Goal: Find specific page/section: Find specific page/section

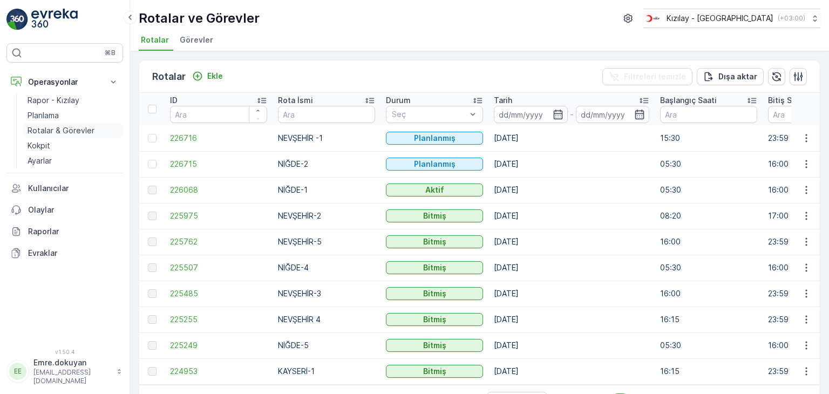
click at [58, 128] on p "Rotalar & Görevler" at bounding box center [61, 130] width 67 height 11
click at [53, 145] on link "Kokpit" at bounding box center [73, 145] width 100 height 15
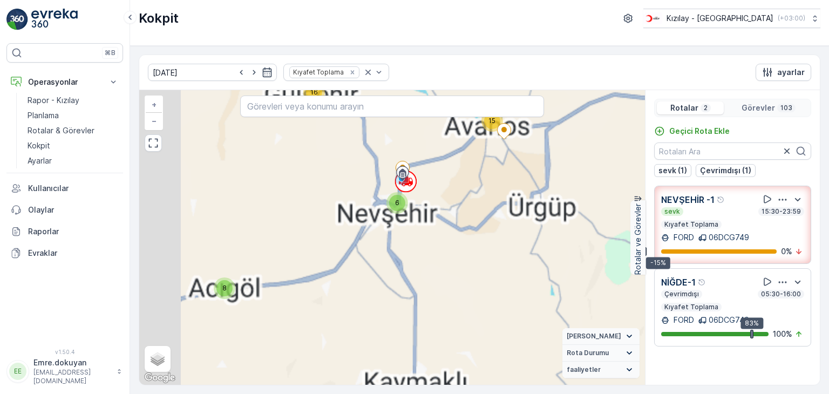
drag, startPoint x: 357, startPoint y: 224, endPoint x: 528, endPoint y: 329, distance: 200.6
click at [528, 329] on div "8 6 15 16 6 16 34 + − Uydu Yol haritası Arazi Karışık Leaflet Klavye kısayollar…" at bounding box center [392, 237] width 506 height 295
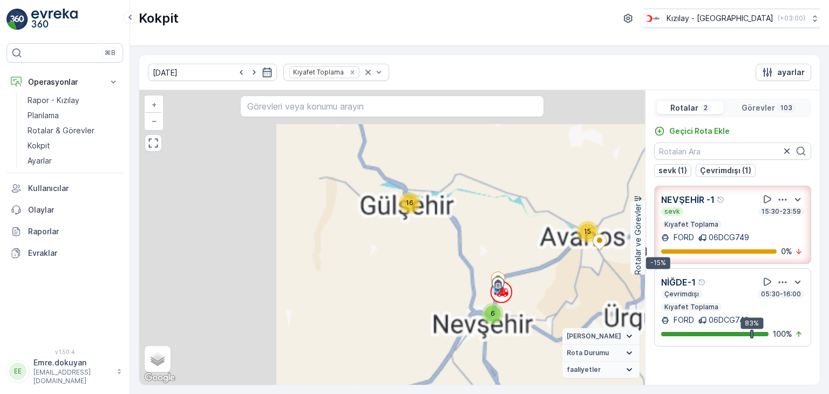
drag, startPoint x: 373, startPoint y: 201, endPoint x: 403, endPoint y: 288, distance: 91.6
click at [403, 288] on div "8 6 15 16 6 16 34 + − Uydu Yol haritası Arazi Karışık Leaflet Klavye kısayollar…" at bounding box center [392, 237] width 506 height 295
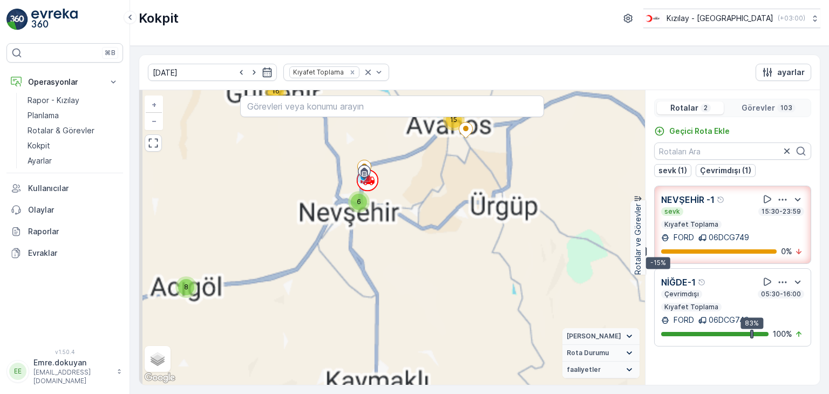
drag, startPoint x: 514, startPoint y: 253, endPoint x: 380, endPoint y: 141, distance: 174.3
click at [380, 141] on div "8 6 15 16 6 16 34 + − Uydu Yol haritası Arazi Karışık Leaflet Klavye kısayollar…" at bounding box center [392, 237] width 506 height 295
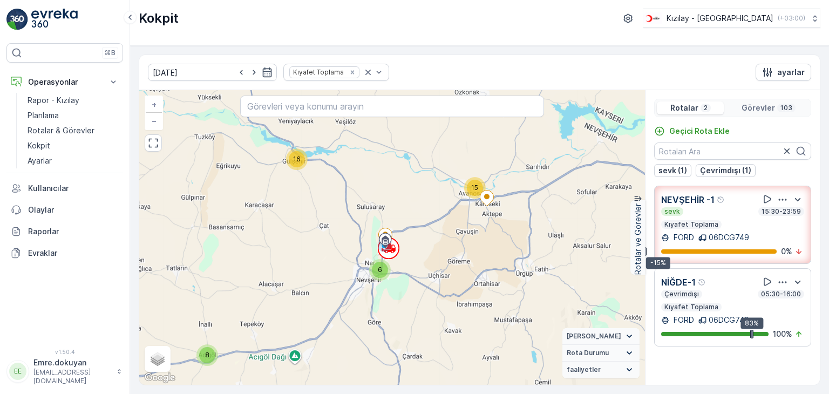
drag, startPoint x: 441, startPoint y: 192, endPoint x: 462, endPoint y: 260, distance: 71.2
click at [462, 260] on div "8 6 15 16 6 16 34 + − Uydu Yol haritası Arazi Karışık Leaflet Klavye kısayollar…" at bounding box center [392, 237] width 506 height 295
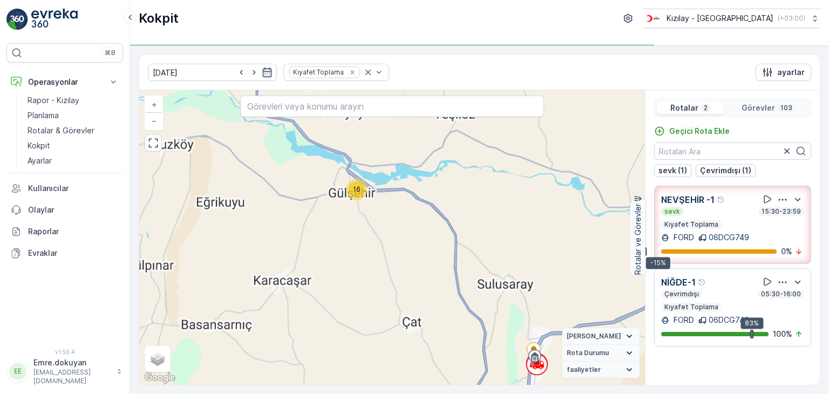
drag, startPoint x: 423, startPoint y: 160, endPoint x: 561, endPoint y: 278, distance: 181.5
click at [561, 278] on div "7 6 2 13 16 5 16 6 27 + − Uydu Yol haritası Arazi Karışık Leaflet Klavye kısayo…" at bounding box center [392, 237] width 506 height 295
